Goal: Information Seeking & Learning: Check status

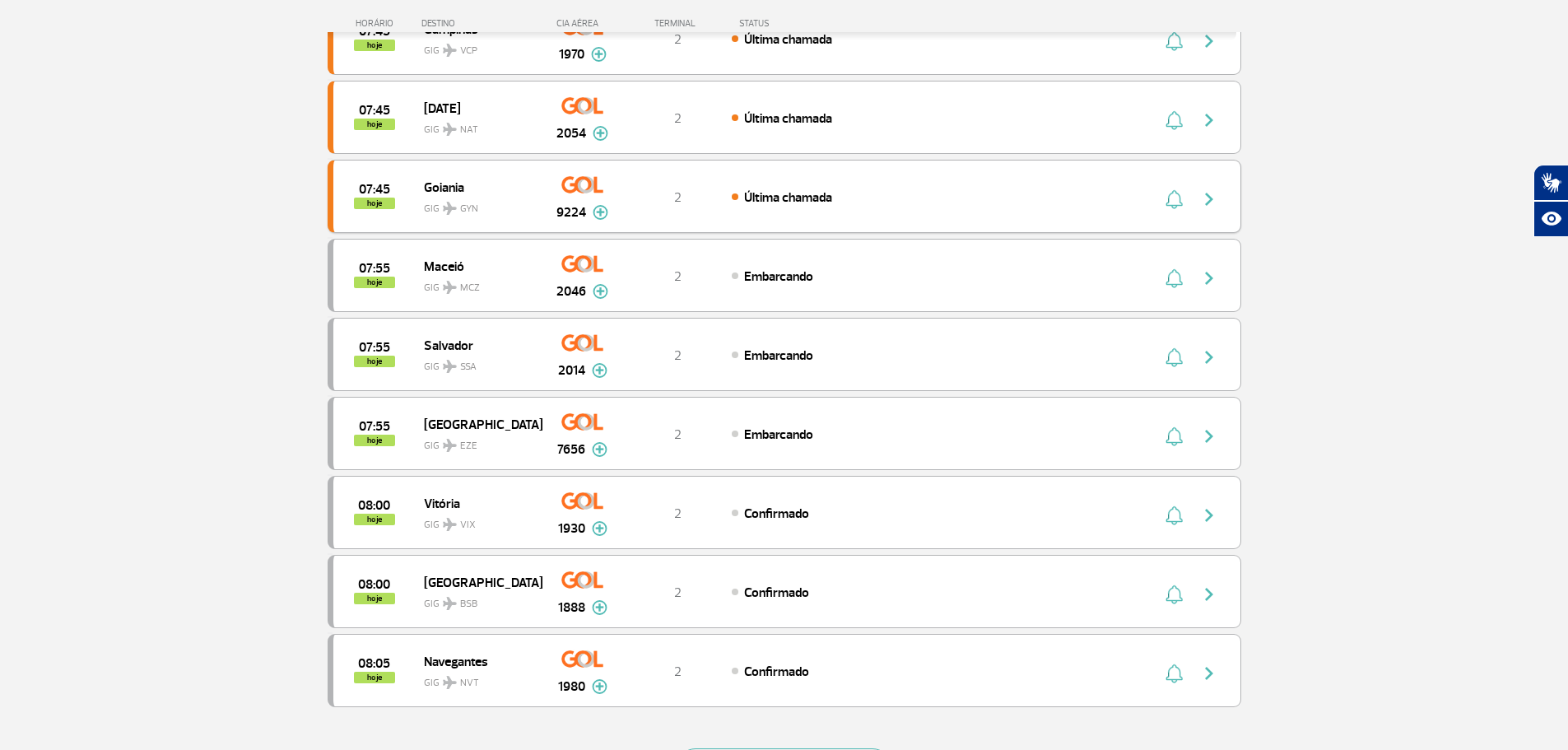
scroll to position [1399, 0]
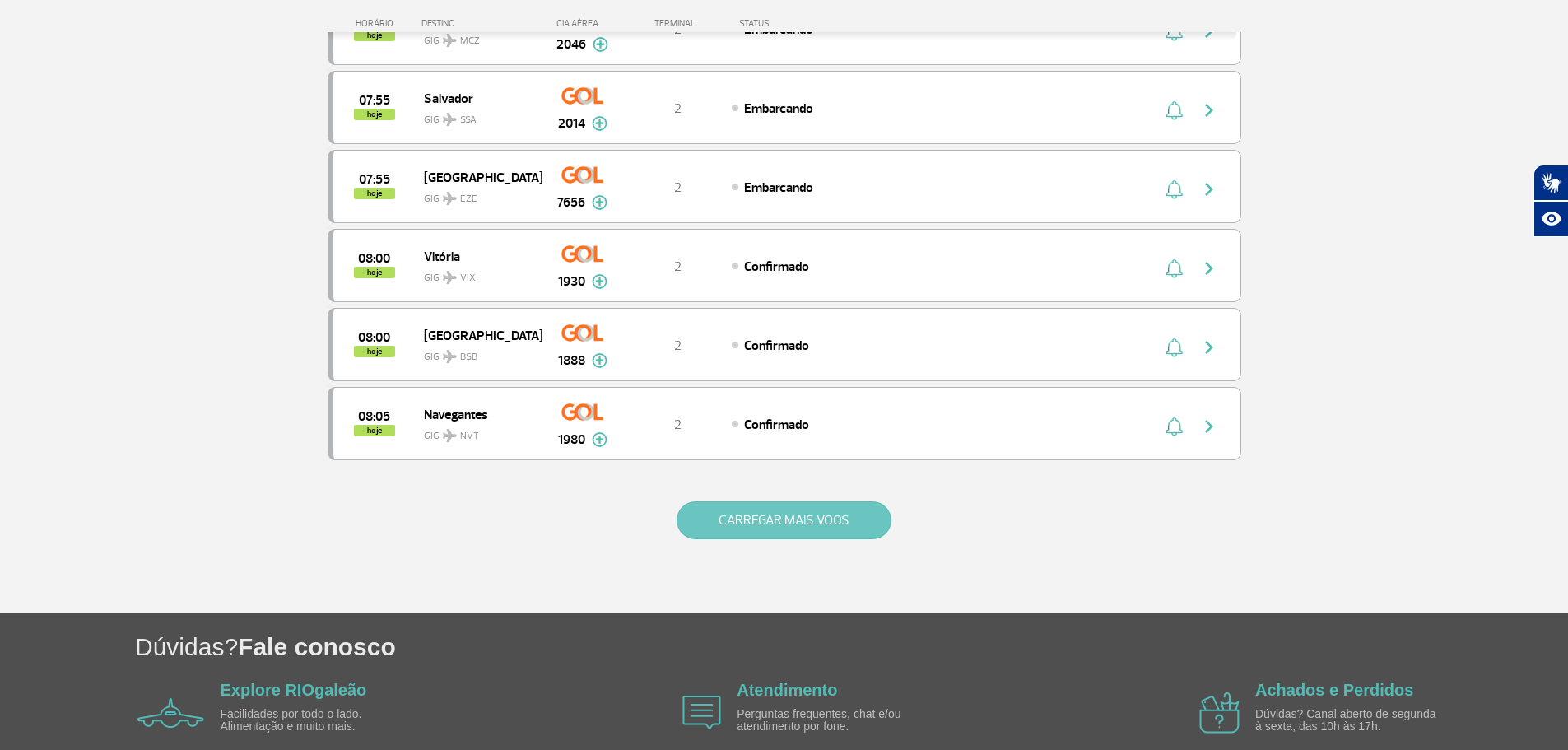
click at [845, 507] on button "CARREGAR MAIS VOOS" at bounding box center [784, 520] width 215 height 38
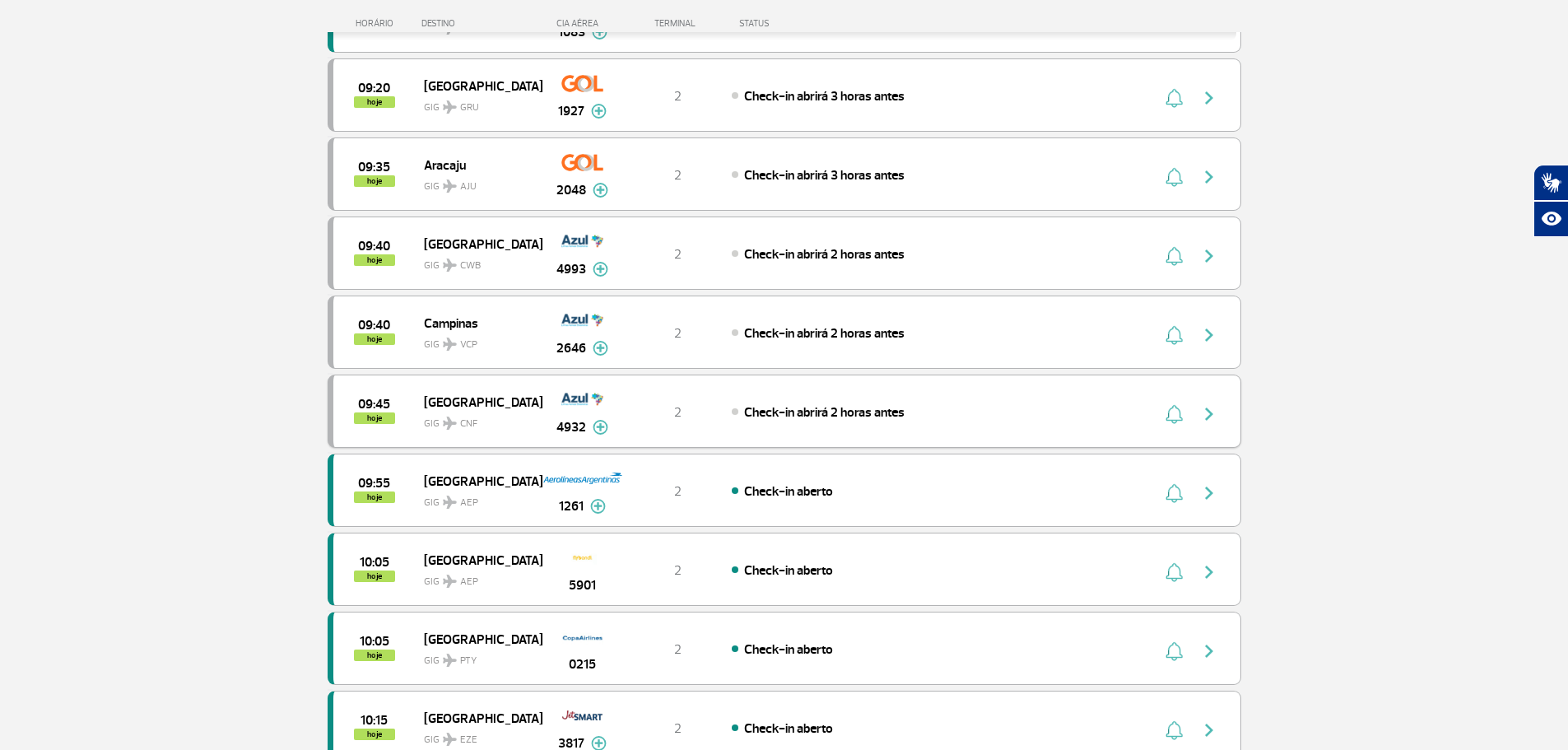
scroll to position [2222, 0]
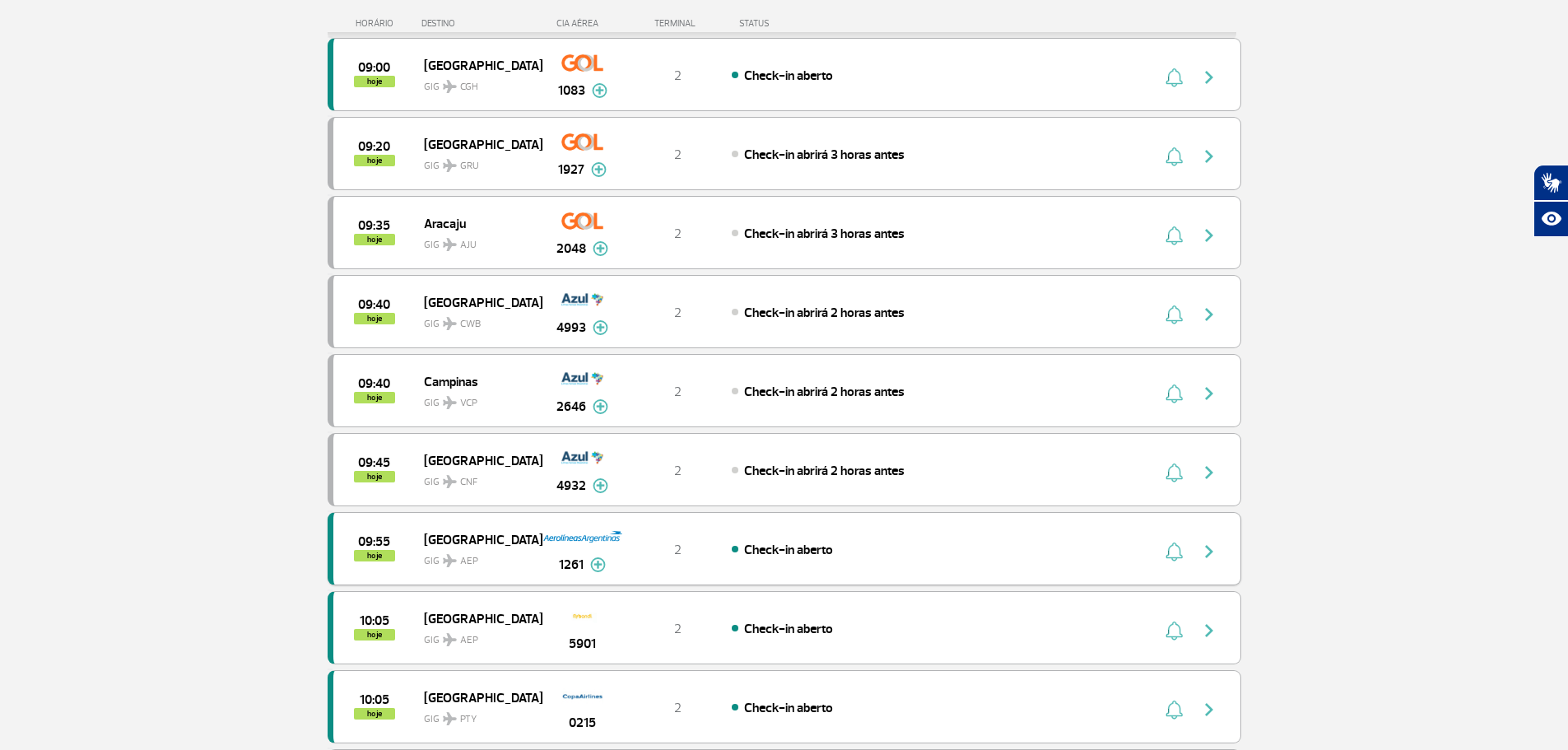
click at [669, 532] on div "09:55 hoje Buenos Aires GIG AEP 1261 2 Check-in aberto Parcerias: GOL Transport…" at bounding box center [784, 548] width 914 height 73
click at [467, 522] on div "09:55 hoje Buenos Aires GIG AEP 1261 2 Check-in aberto Parcerias: GOL Transport…" at bounding box center [784, 548] width 914 height 73
click at [599, 534] on img at bounding box center [582, 536] width 80 height 28
click at [799, 540] on div "Check-in aberto" at bounding box center [913, 549] width 363 height 18
click at [844, 534] on div "09:55 hoje Buenos Aires GIG AEP 1261 2 Check-in aberto Parcerias: GOL Transport…" at bounding box center [784, 548] width 914 height 73
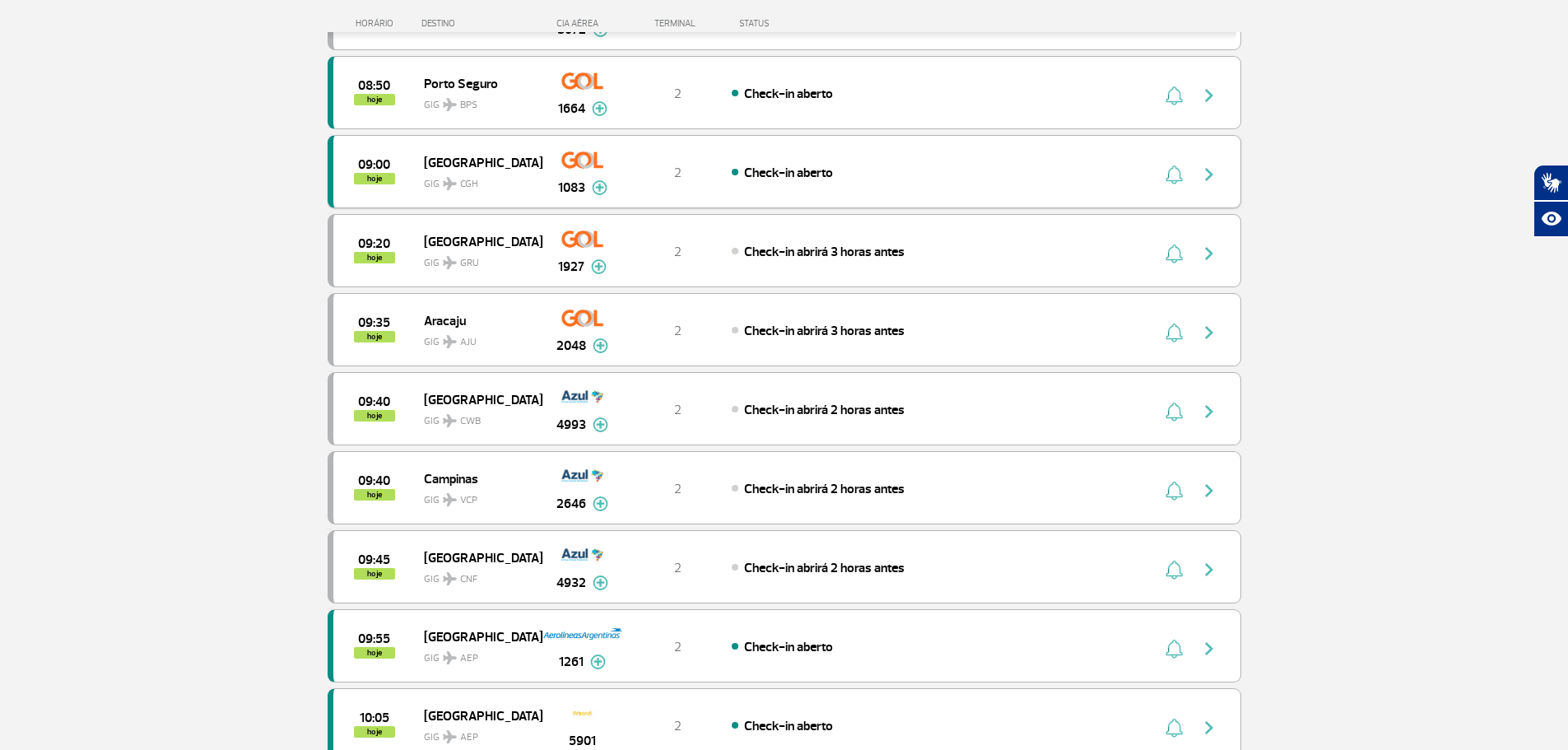
scroll to position [1810, 0]
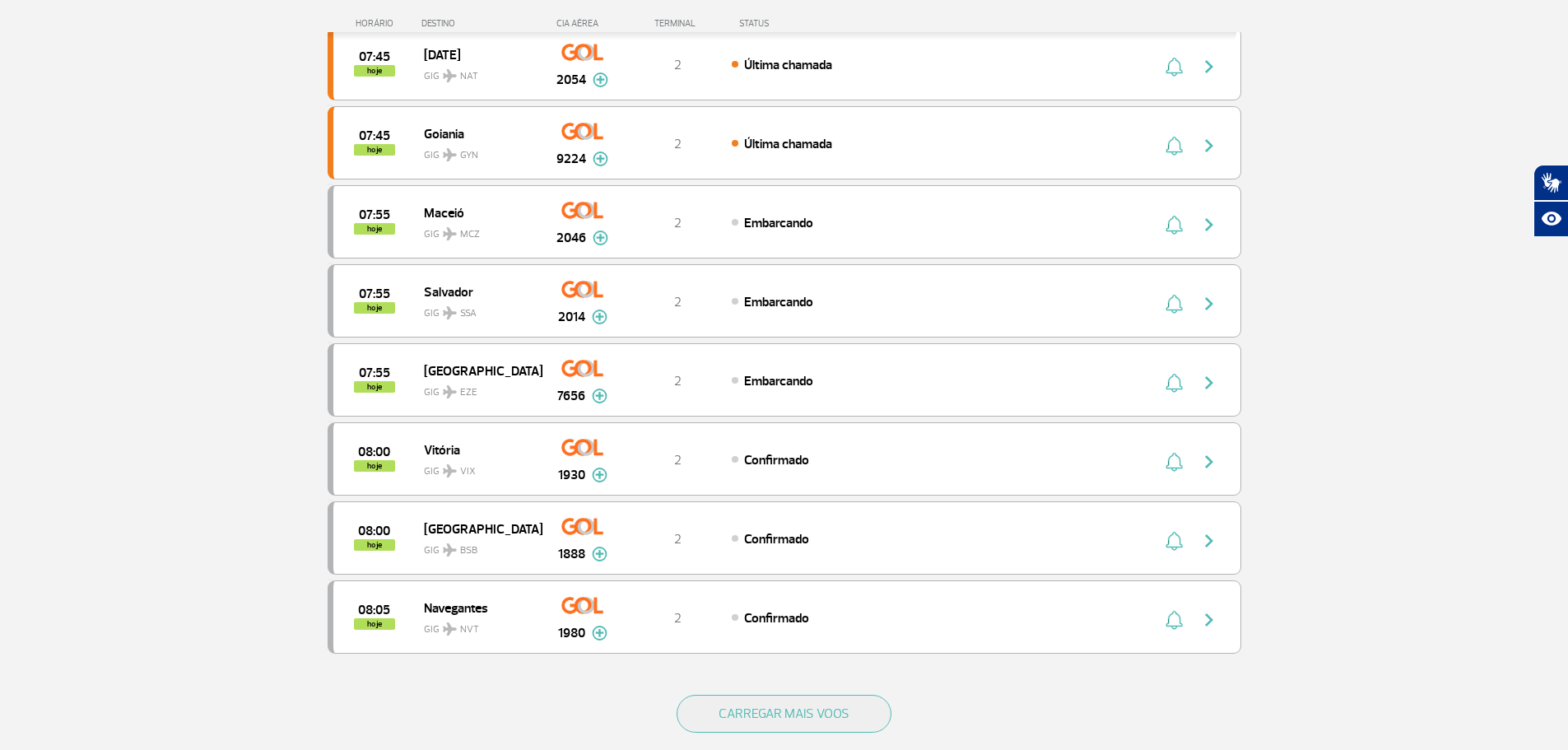
scroll to position [1235, 0]
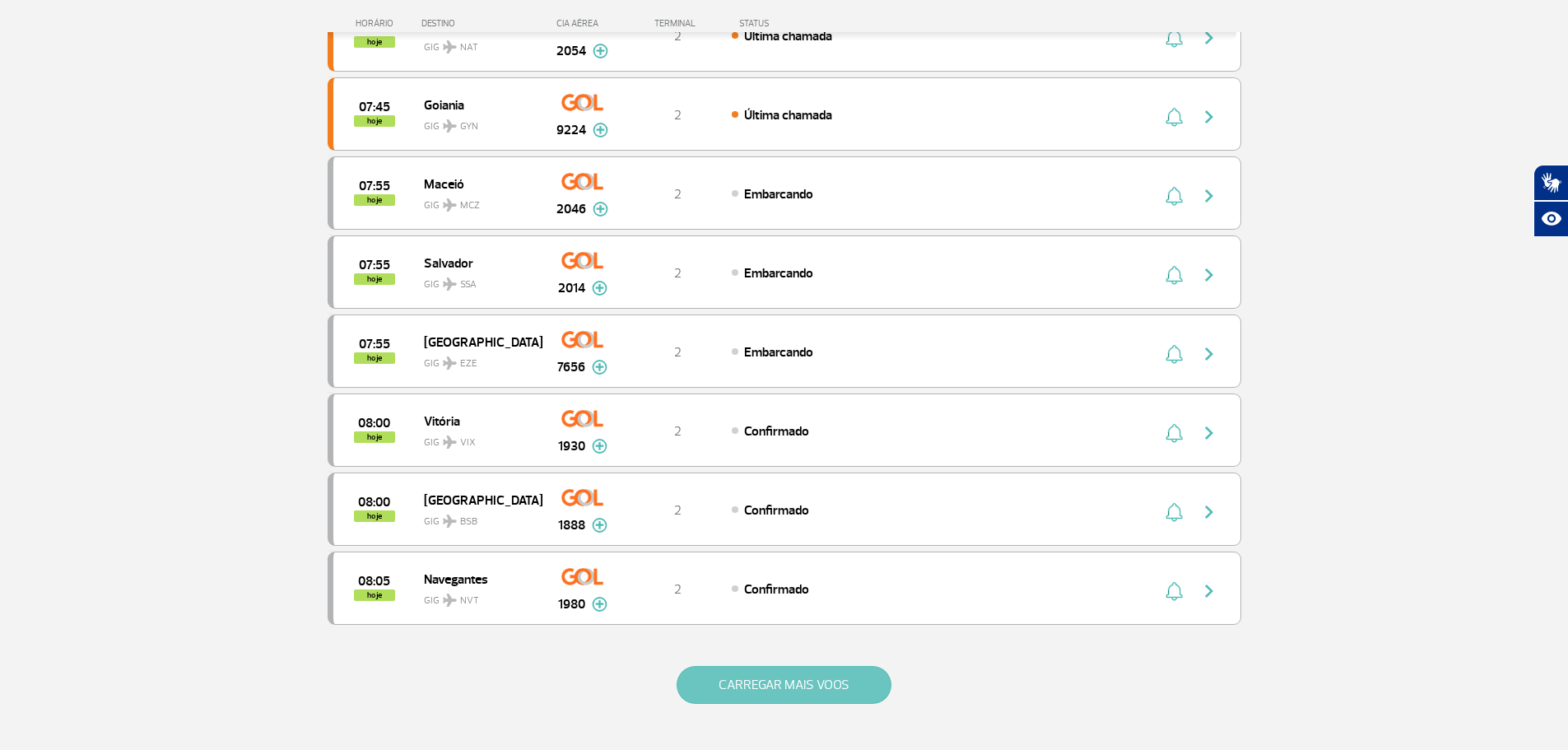
click at [803, 667] on button "CARREGAR MAIS VOOS" at bounding box center [784, 685] width 215 height 38
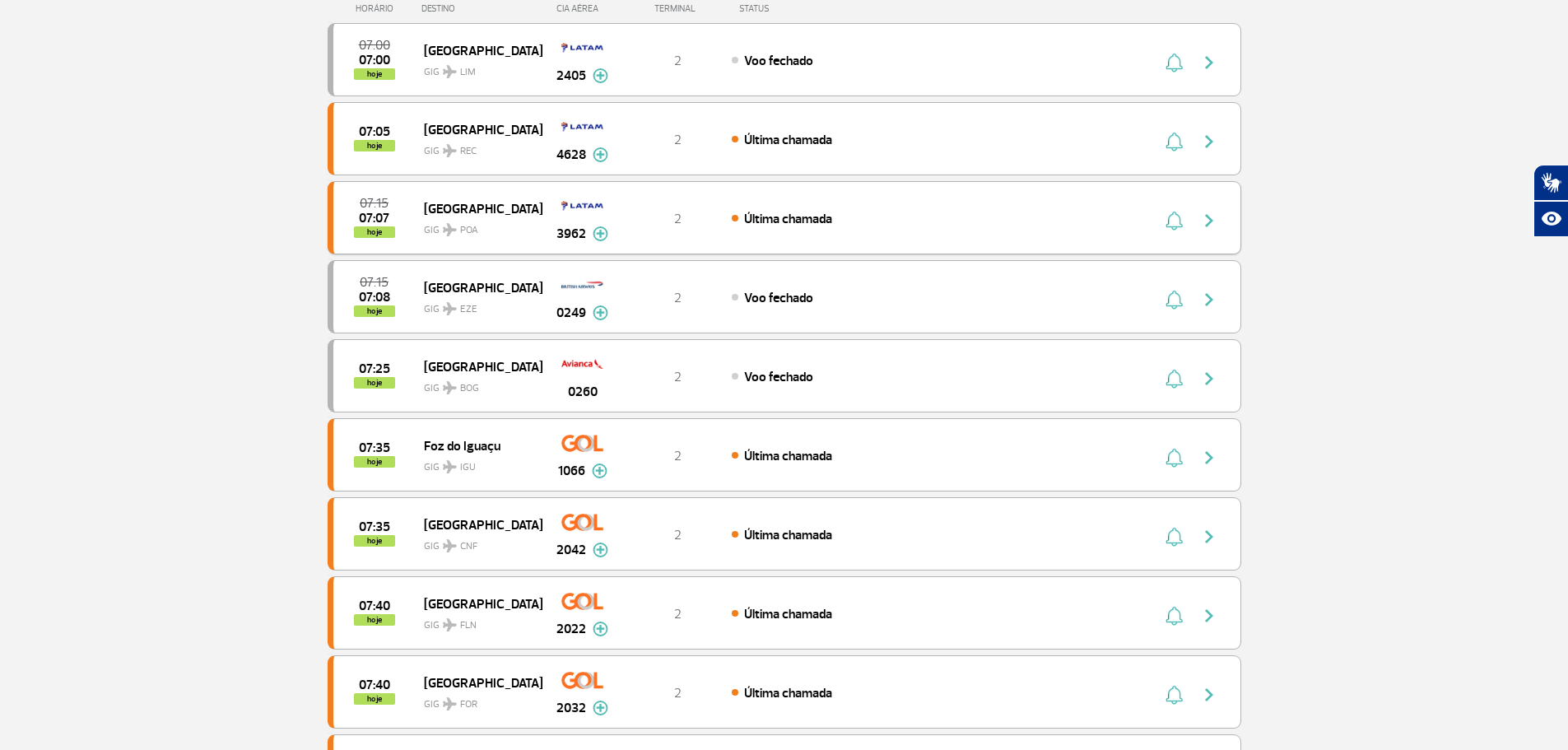
scroll to position [0, 0]
